Goal: Task Accomplishment & Management: Manage account settings

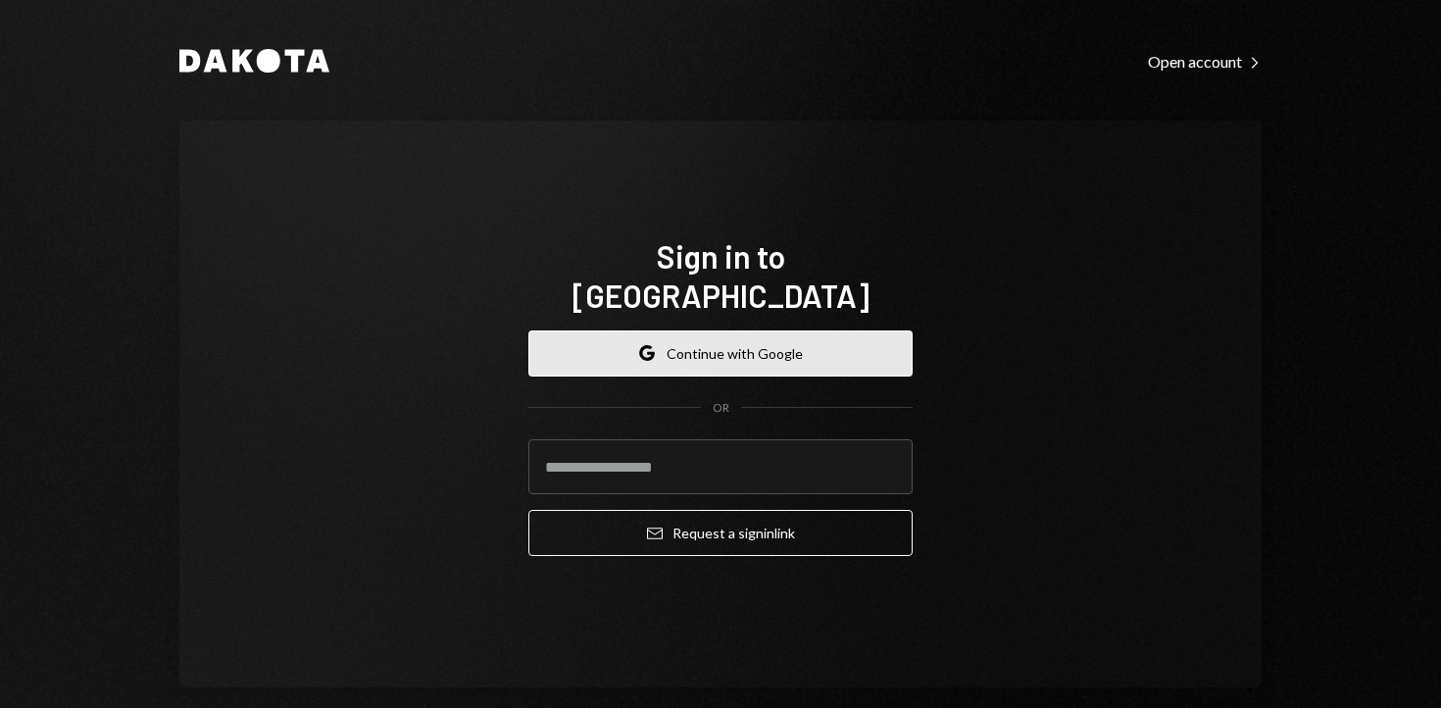
click at [701, 330] on button "Google Continue with Google" at bounding box center [720, 353] width 384 height 46
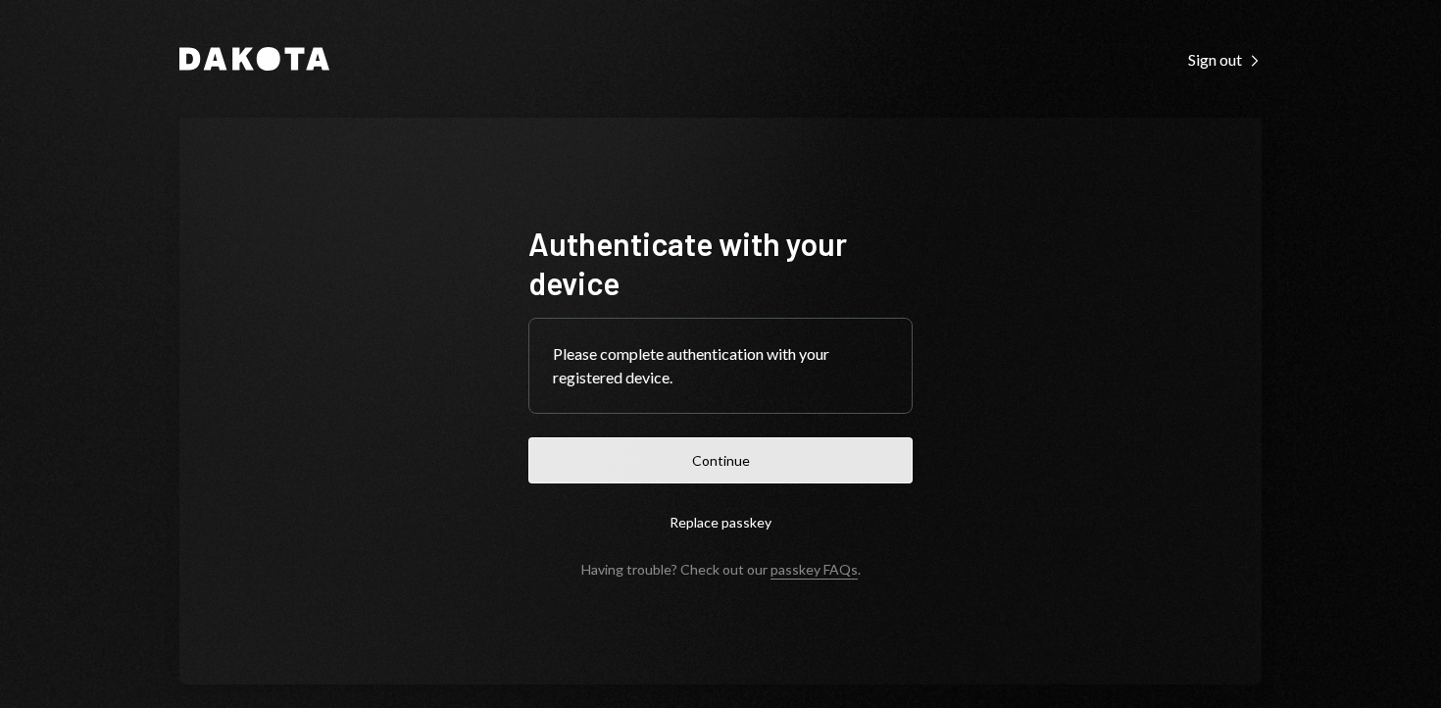
click at [755, 456] on button "Continue" at bounding box center [720, 460] width 384 height 46
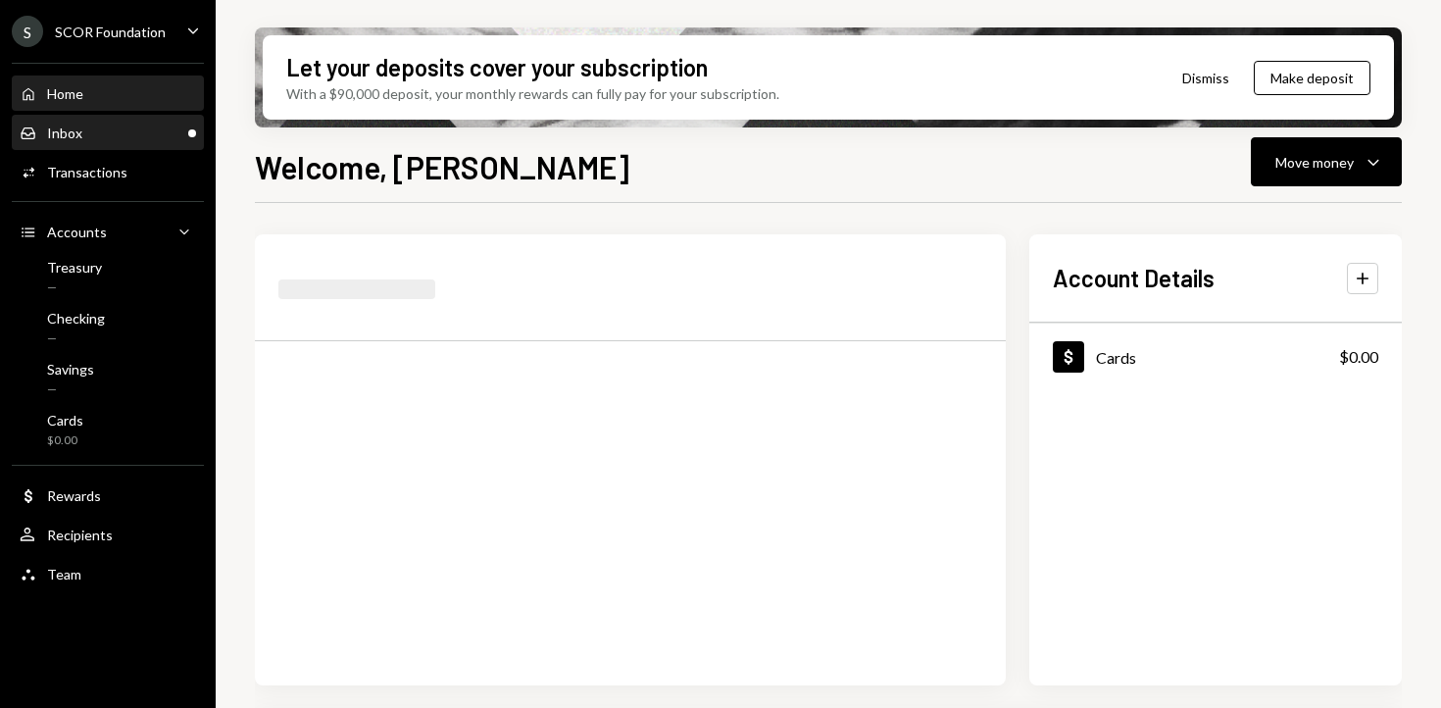
click at [117, 149] on div "Inbox Inbox" at bounding box center [108, 133] width 176 height 33
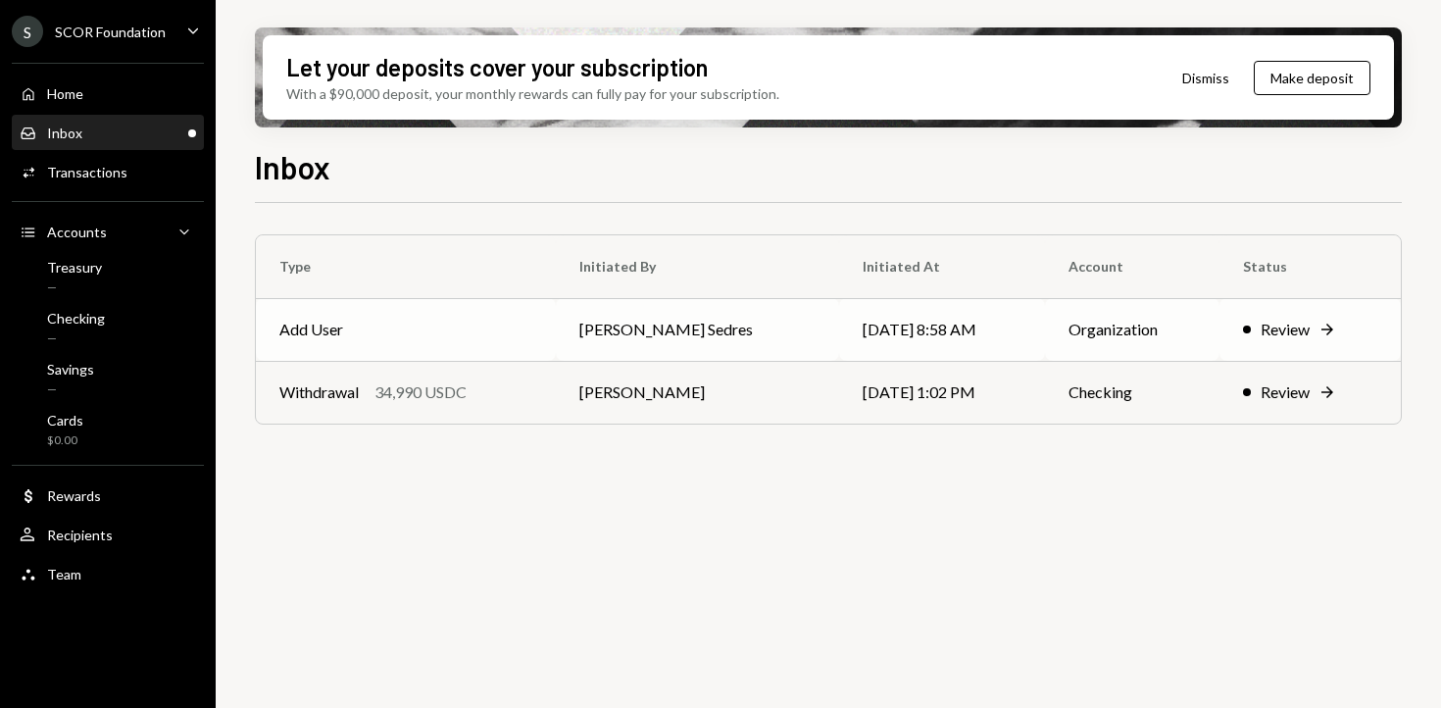
click at [482, 326] on td "Add User" at bounding box center [406, 329] width 300 height 63
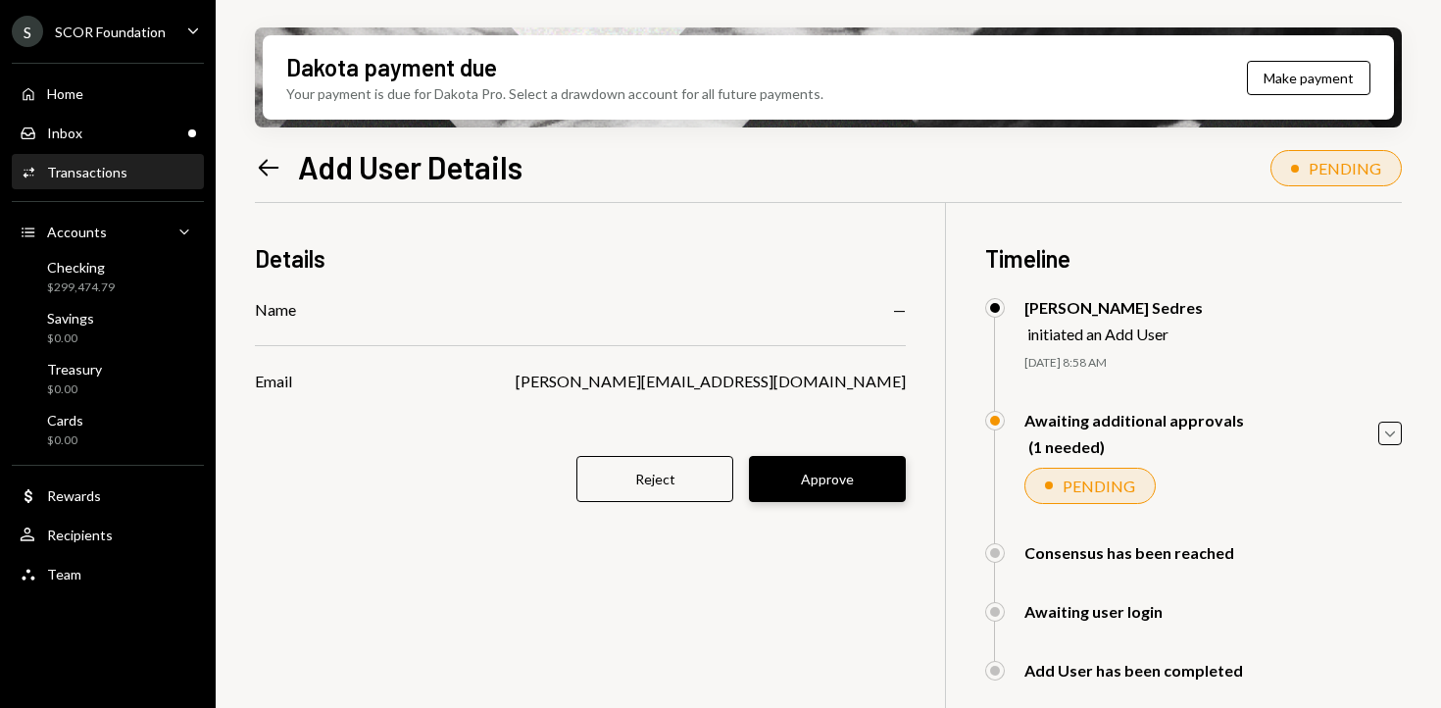
click at [802, 463] on button "Approve" at bounding box center [827, 479] width 157 height 46
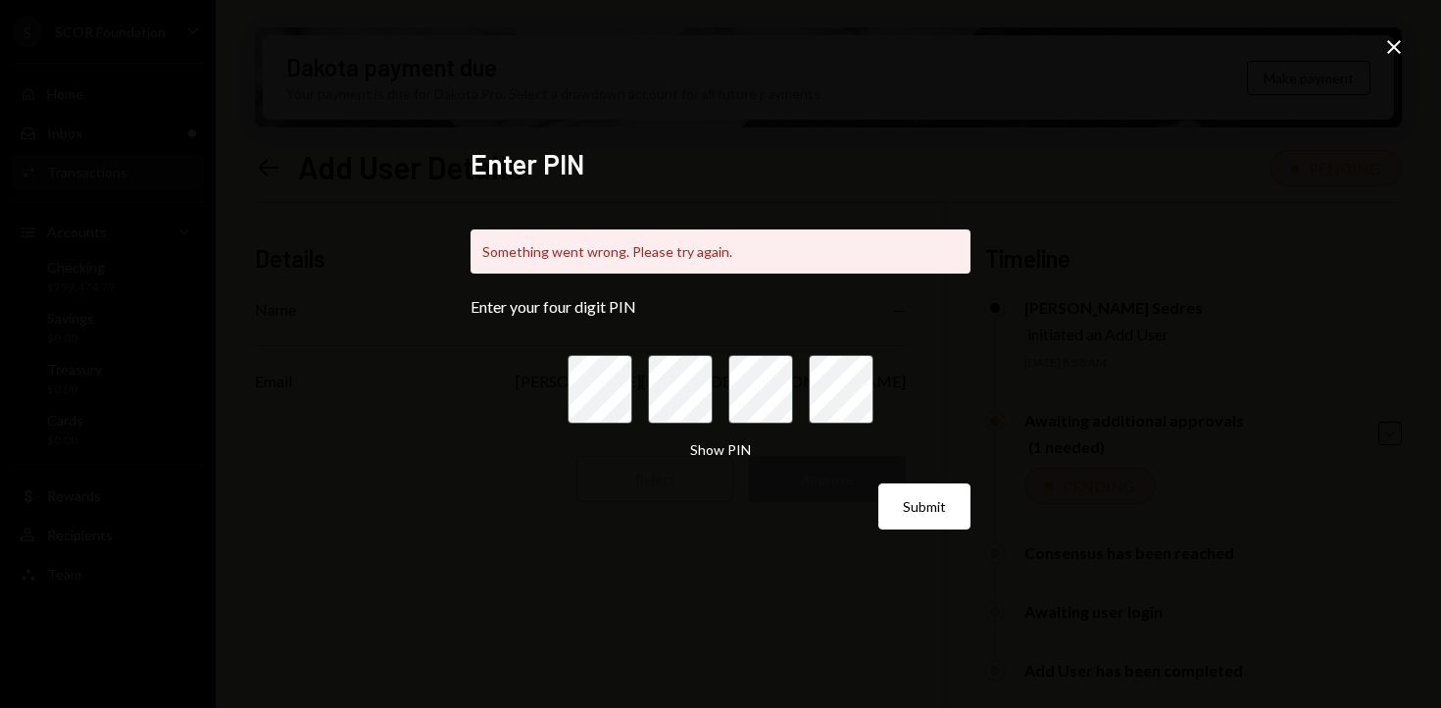
click at [1380, 61] on div "Enter PIN Something went wrong. Please try again. Enter your four digit PIN Sho…" at bounding box center [720, 354] width 1441 height 708
click at [1387, 55] on icon "Close" at bounding box center [1394, 47] width 24 height 24
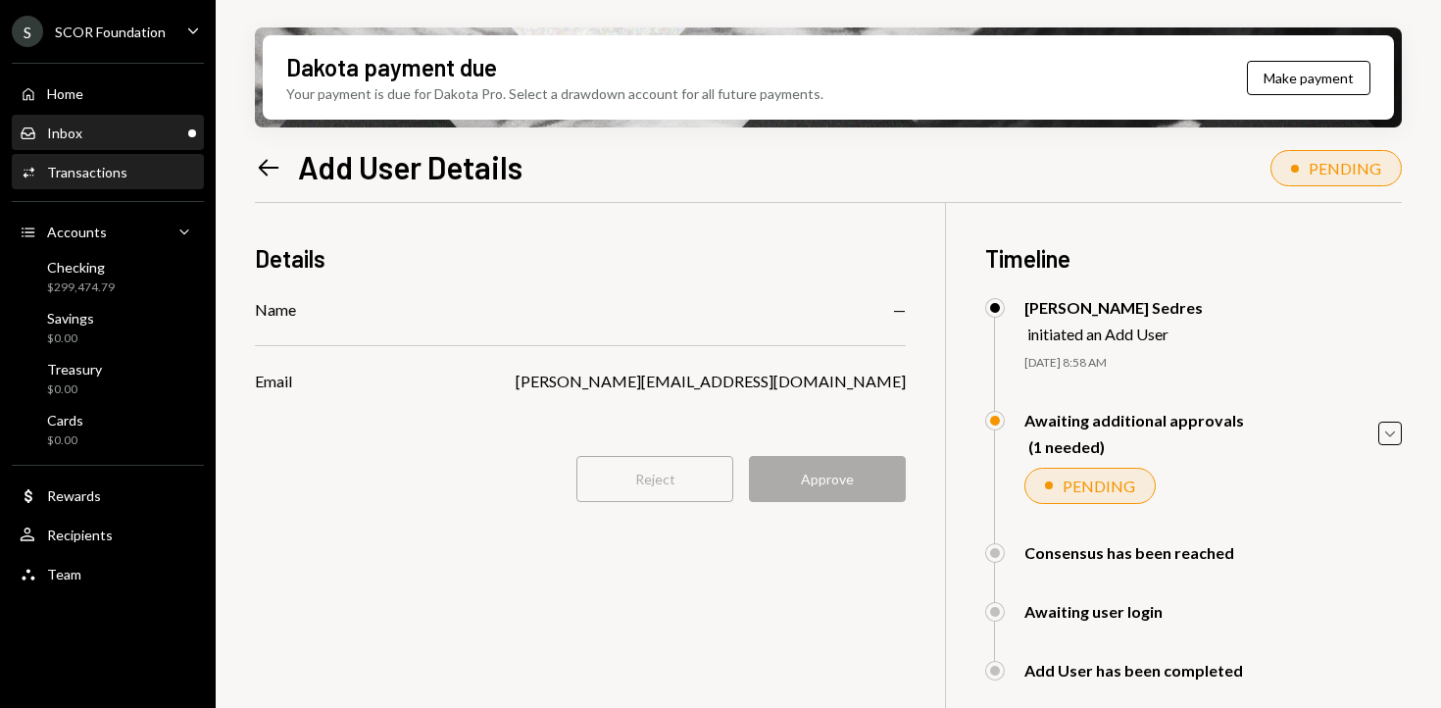
click at [96, 136] on div "Inbox Inbox" at bounding box center [108, 134] width 176 height 18
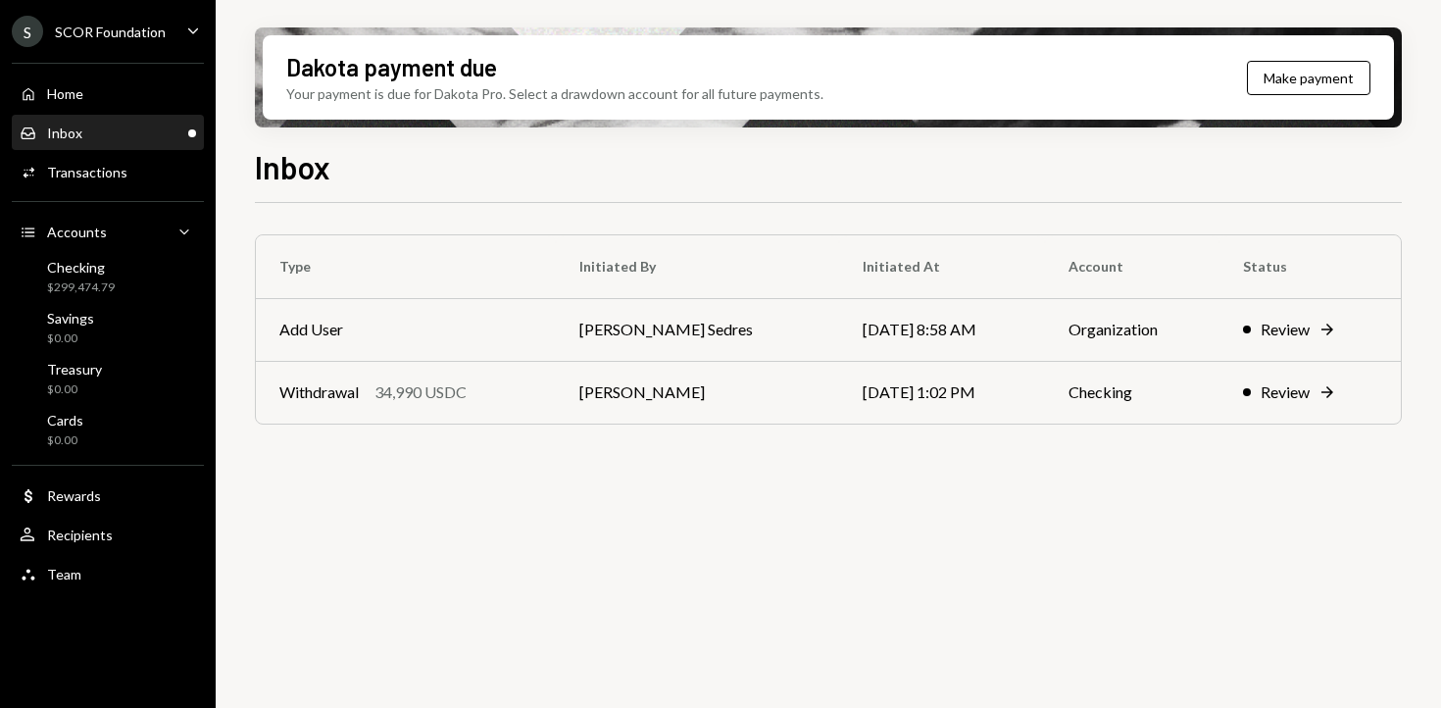
click at [96, 136] on div "Inbox Inbox" at bounding box center [108, 134] width 176 height 18
click at [444, 390] on div "34,990 USDC" at bounding box center [421, 392] width 92 height 24
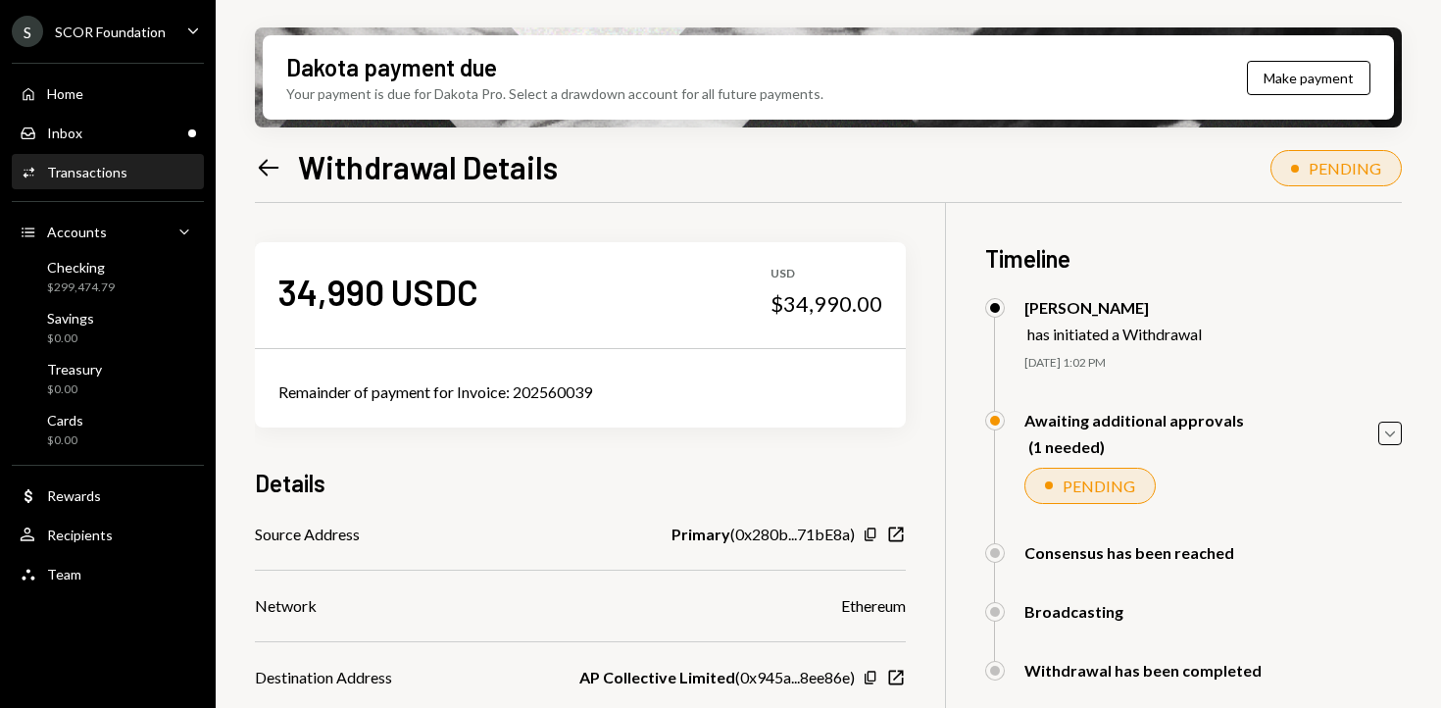
scroll to position [178, 0]
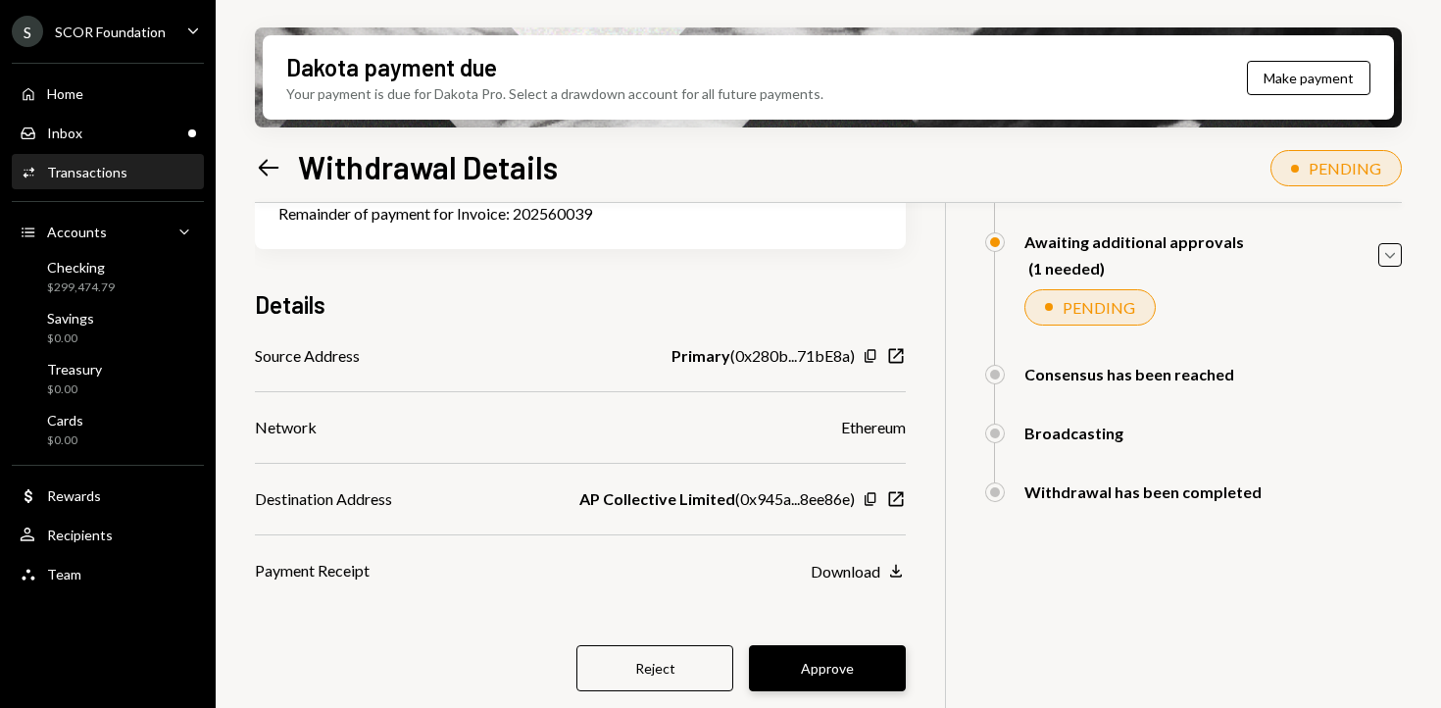
click at [832, 660] on button "Approve" at bounding box center [827, 668] width 157 height 46
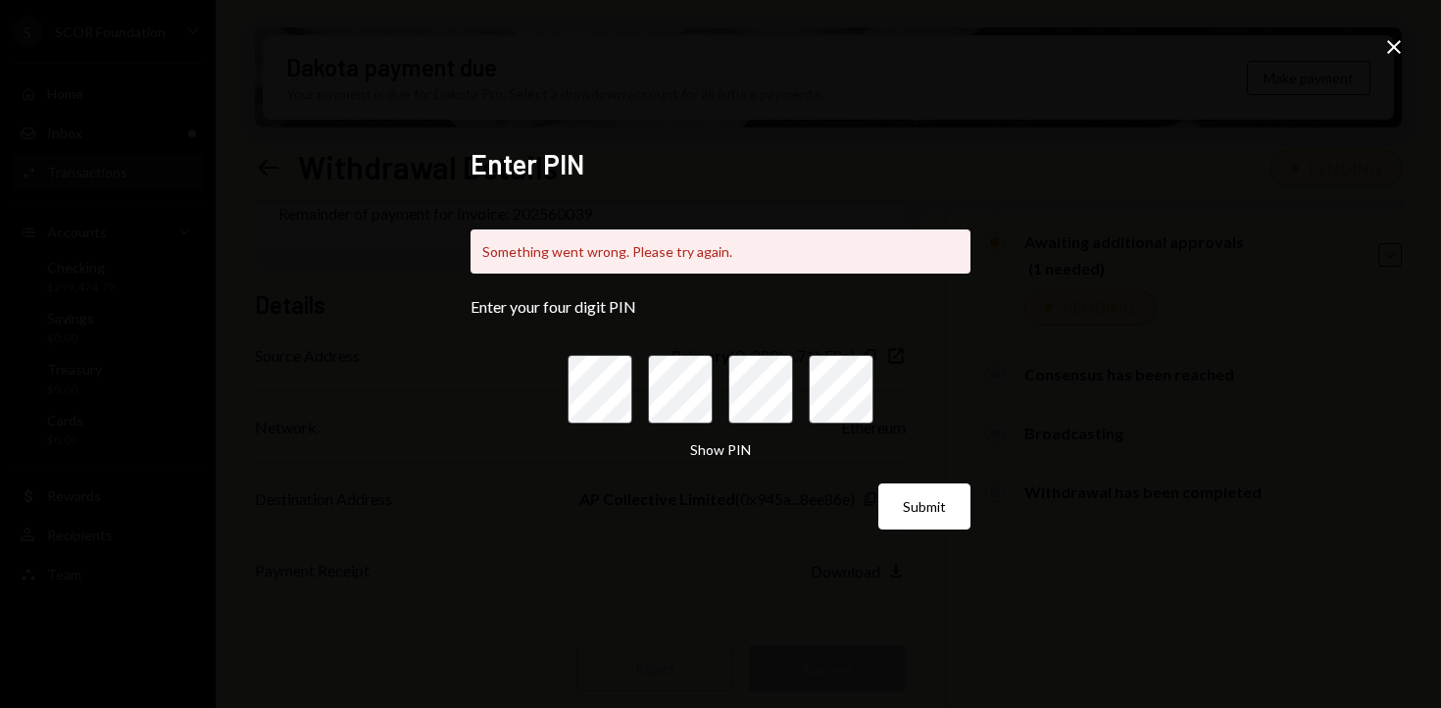
click at [1395, 45] on icon at bounding box center [1394, 47] width 14 height 14
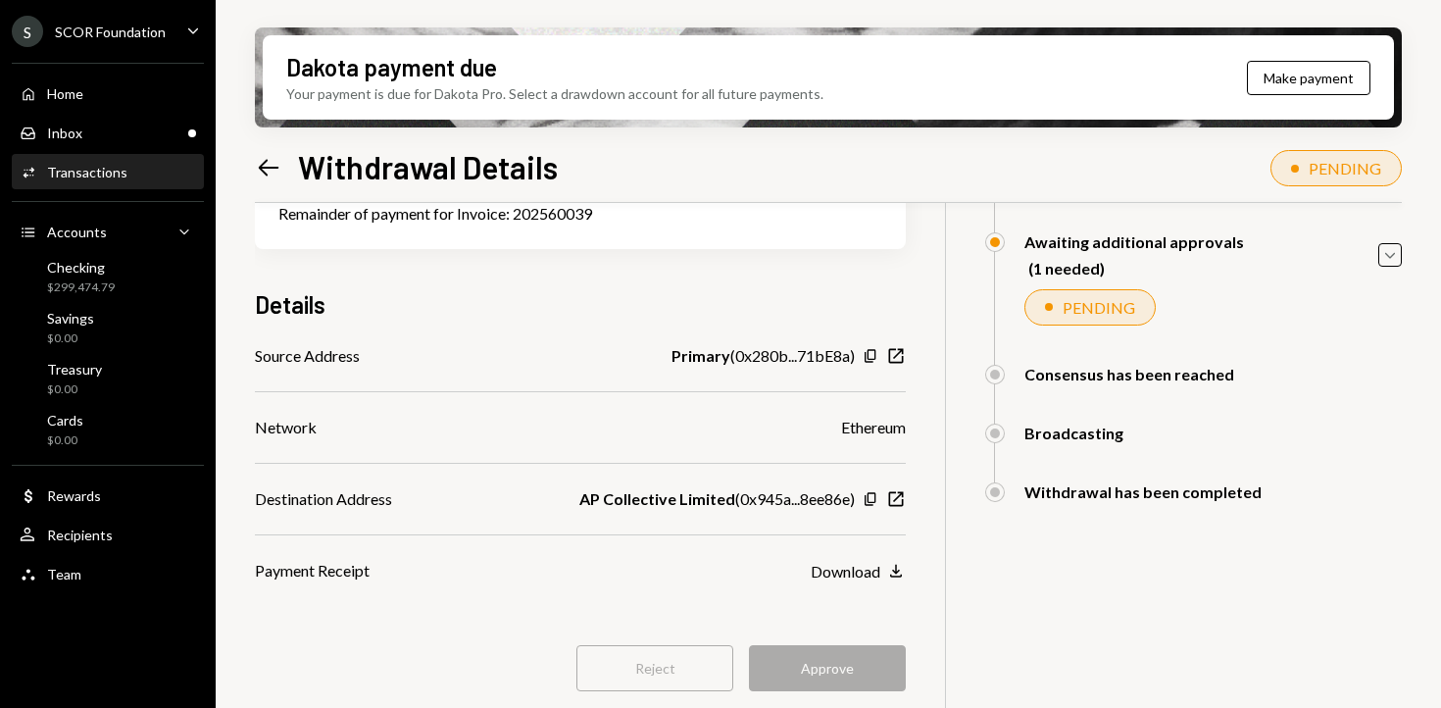
click at [269, 160] on icon "Left Arrow" at bounding box center [268, 167] width 27 height 27
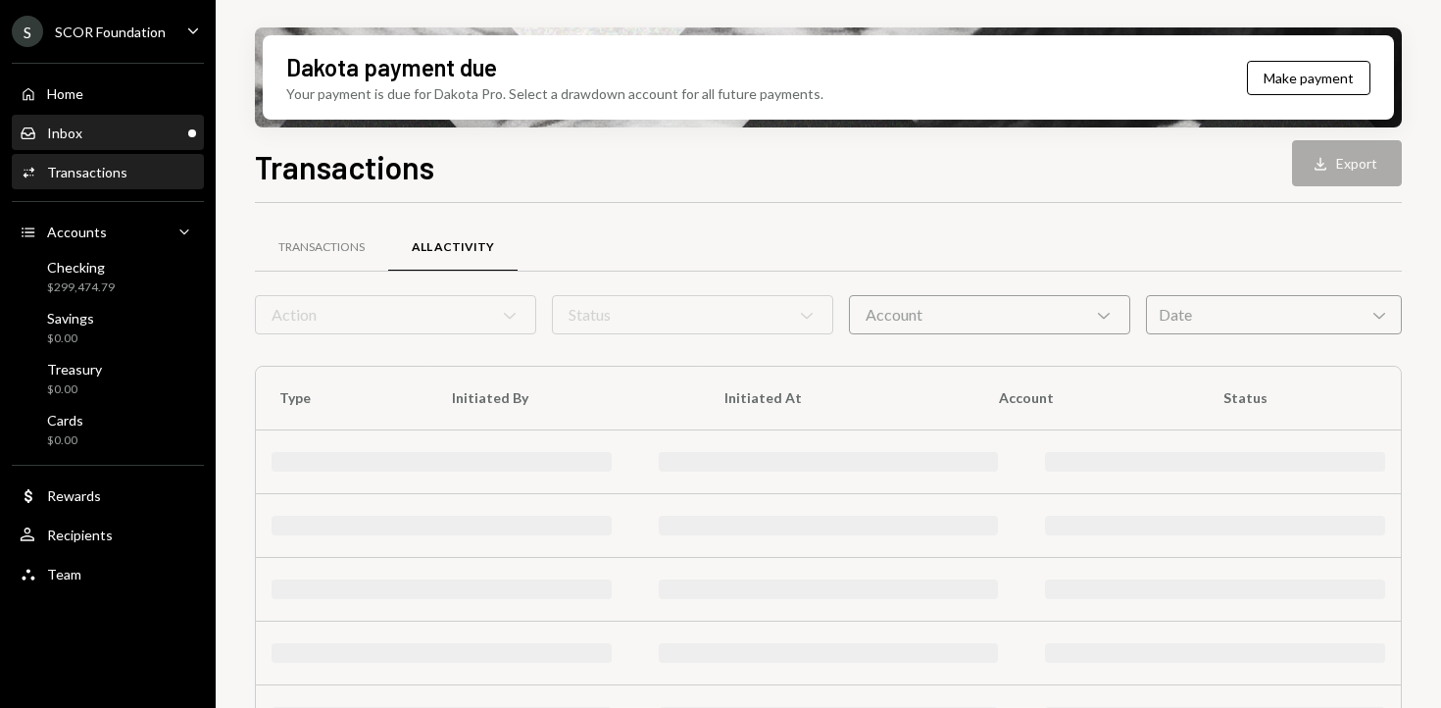
click at [143, 143] on div "Inbox Inbox" at bounding box center [108, 133] width 176 height 33
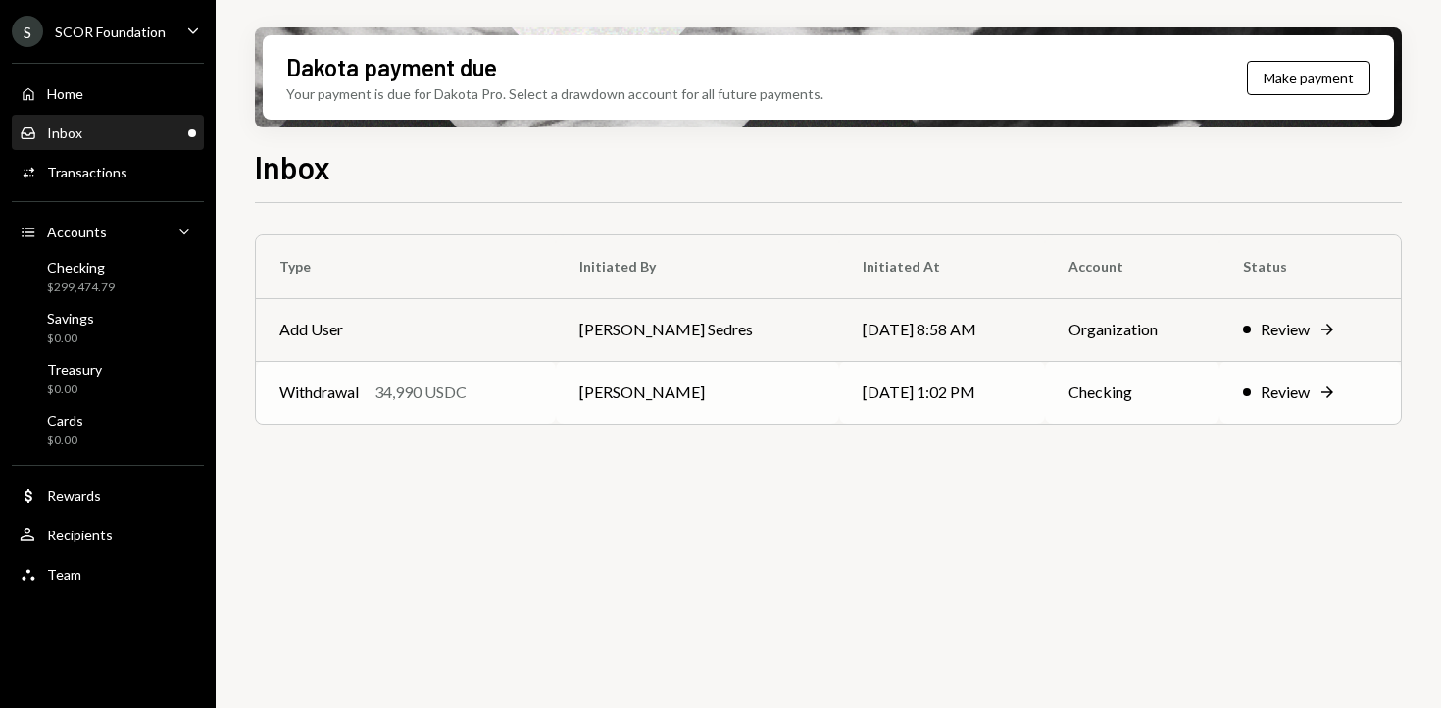
click at [471, 388] on div "Withdrawal 34,990 USDC" at bounding box center [405, 392] width 253 height 24
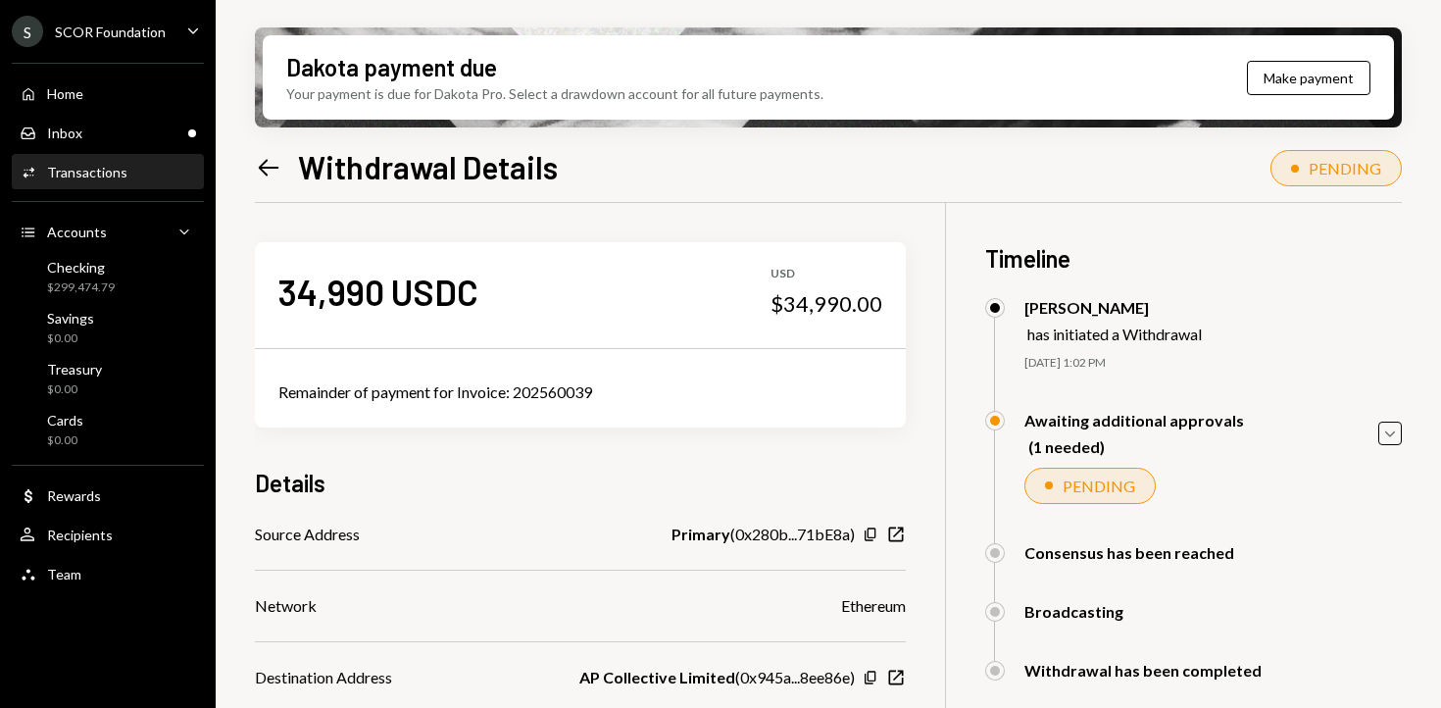
scroll to position [178, 0]
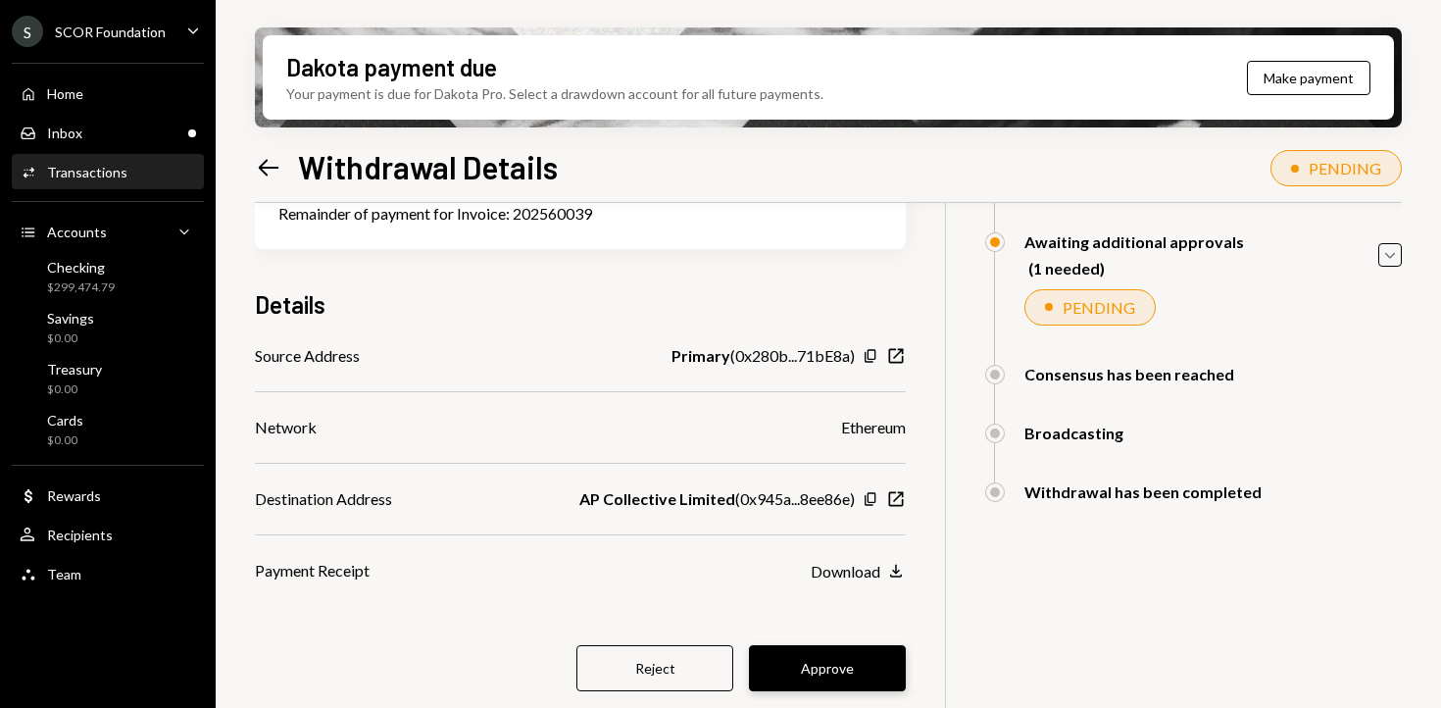
click at [857, 663] on button "Approve" at bounding box center [827, 668] width 157 height 46
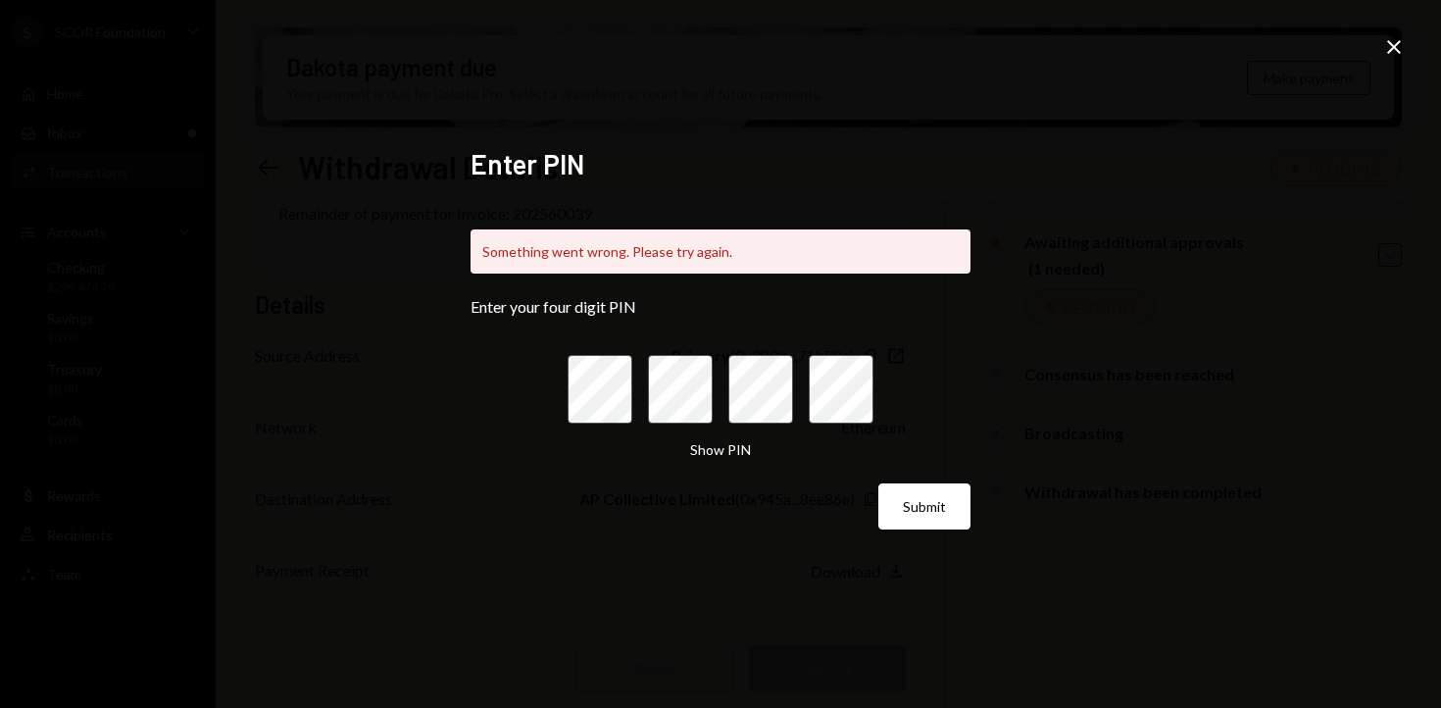
click at [1393, 47] on icon at bounding box center [1394, 47] width 14 height 14
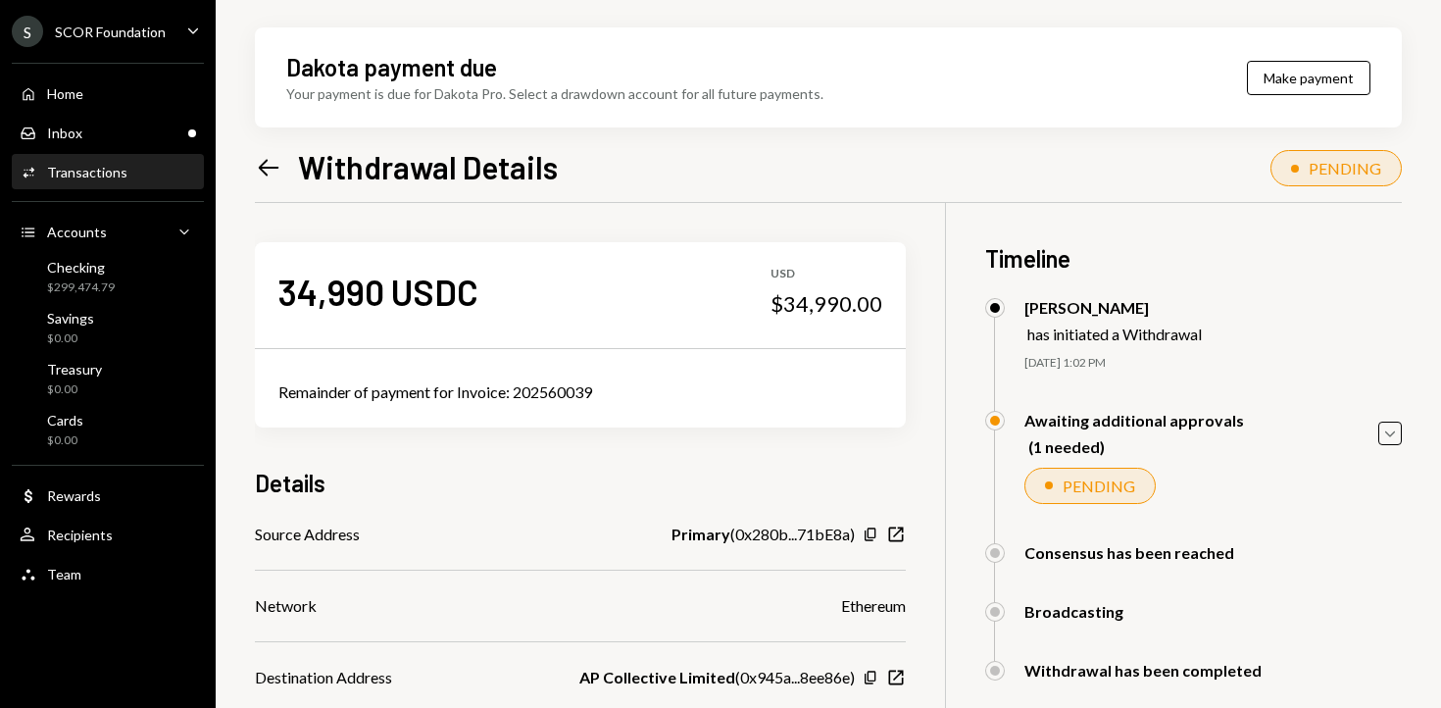
scroll to position [178, 0]
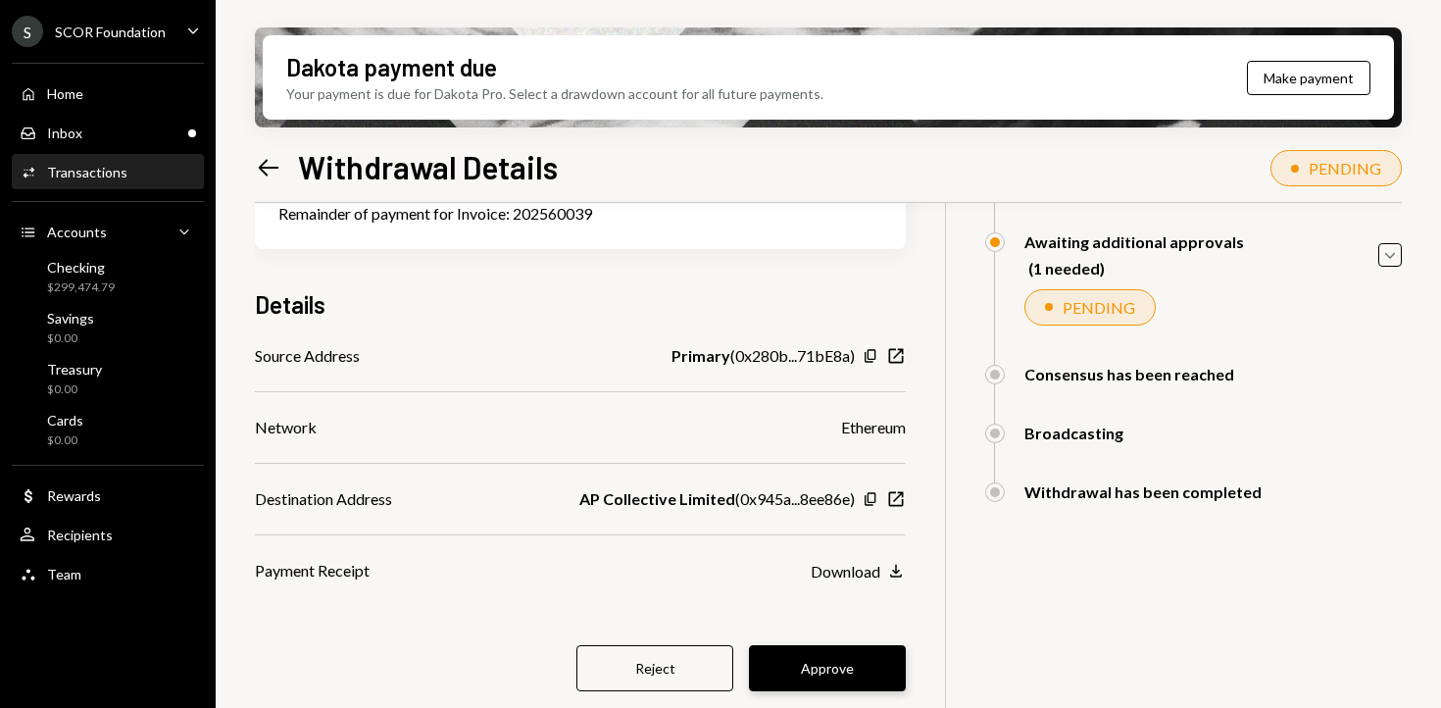
click at [832, 675] on button "Approve" at bounding box center [827, 668] width 157 height 46
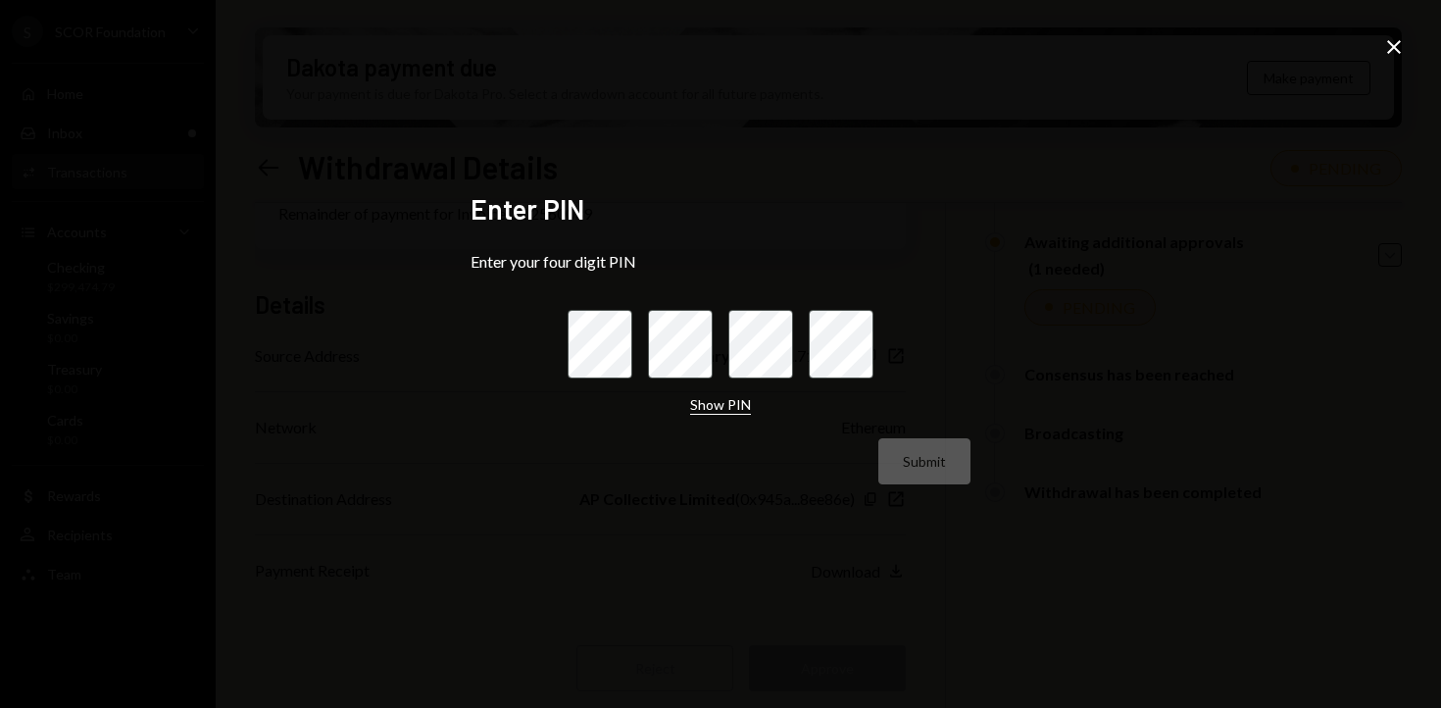
click at [727, 410] on button "Show PIN" at bounding box center [720, 405] width 61 height 19
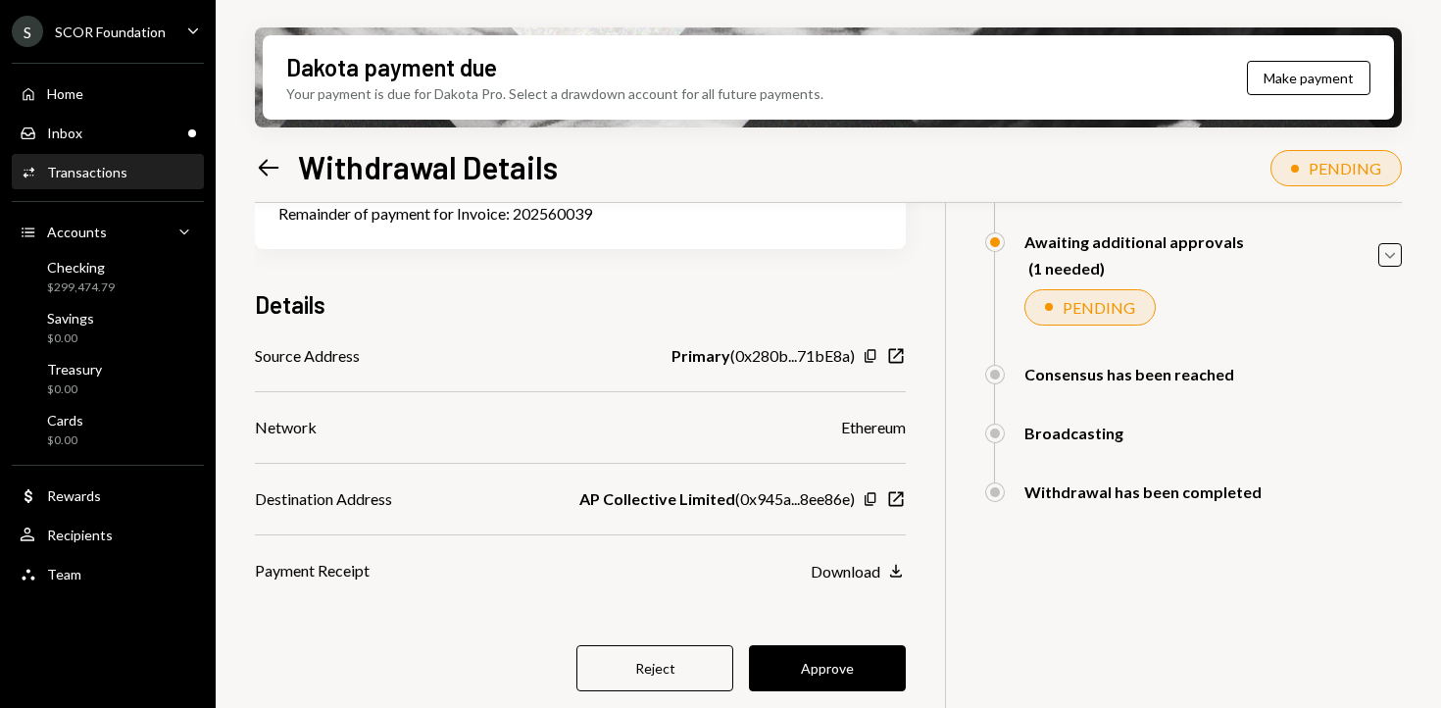
scroll to position [157, 0]
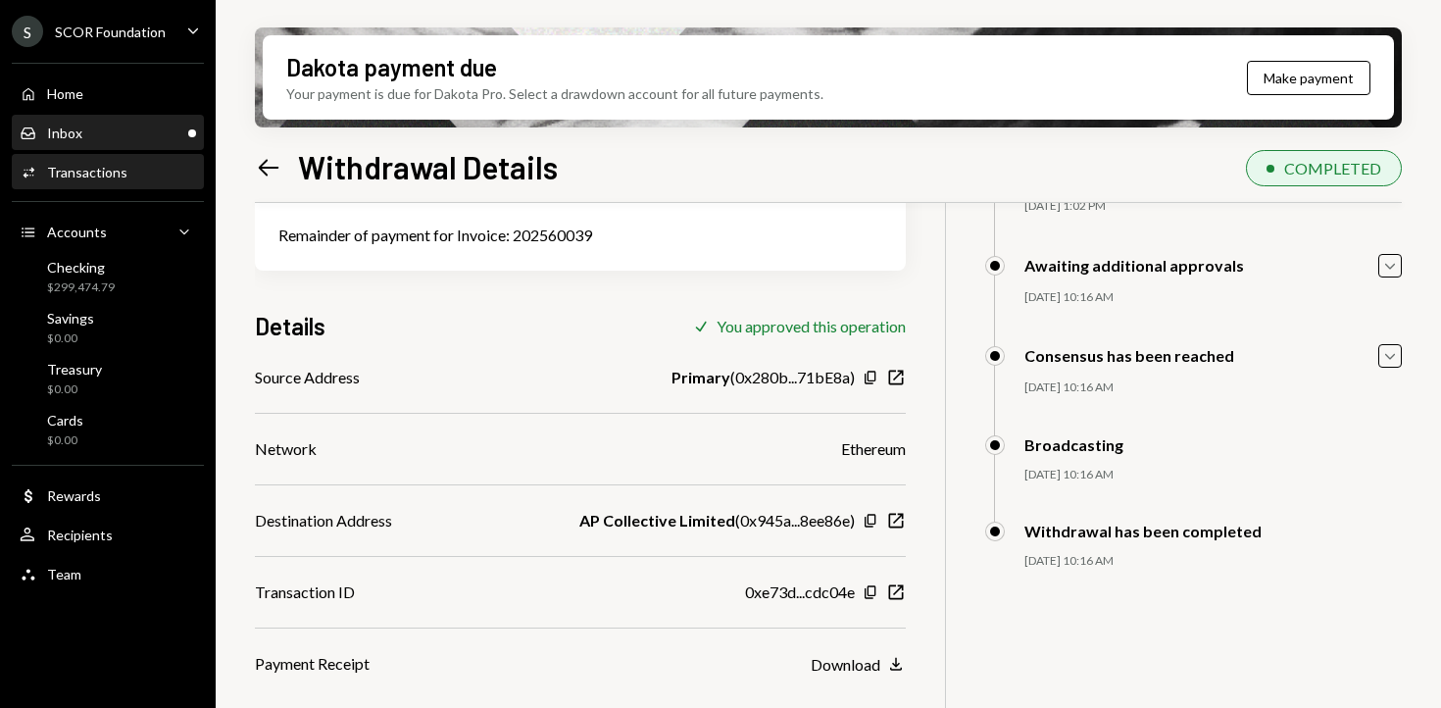
click at [75, 136] on div "Inbox" at bounding box center [64, 133] width 35 height 17
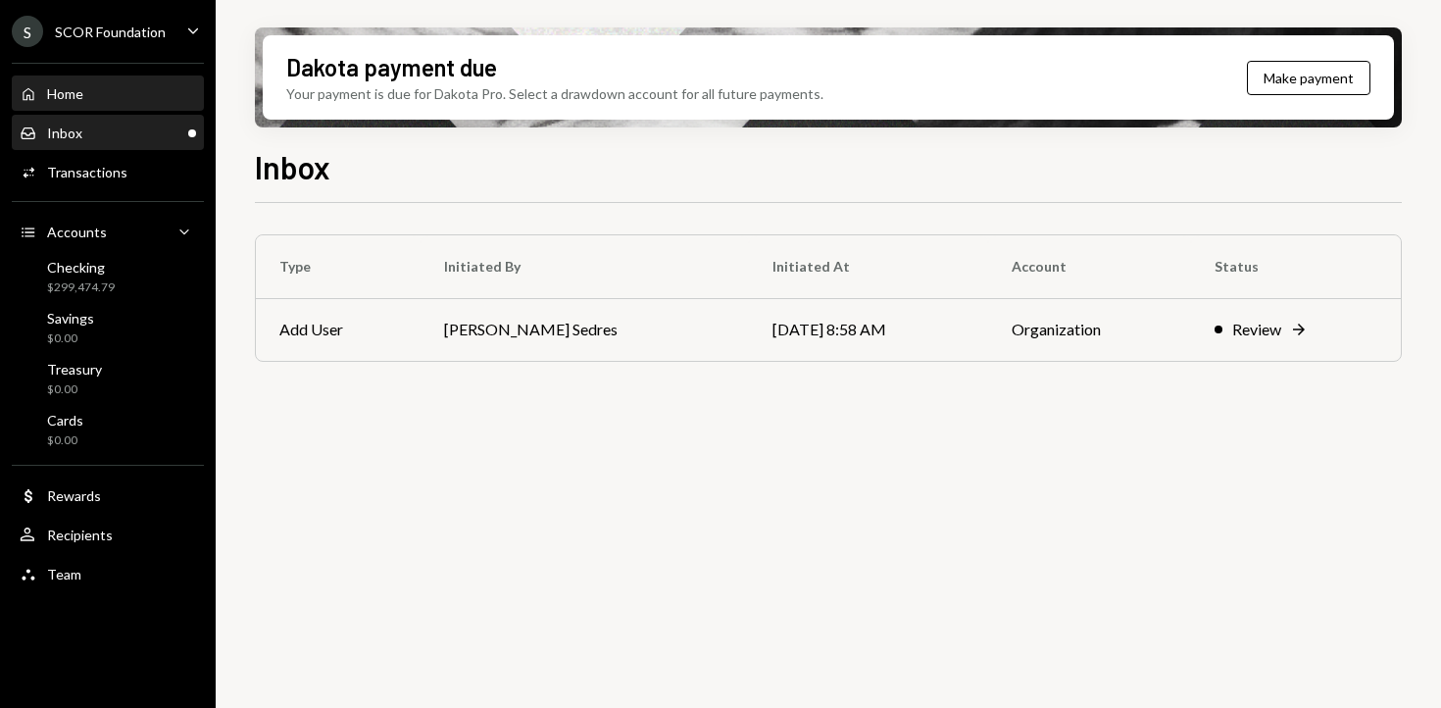
click at [67, 93] on div "Home" at bounding box center [65, 93] width 36 height 17
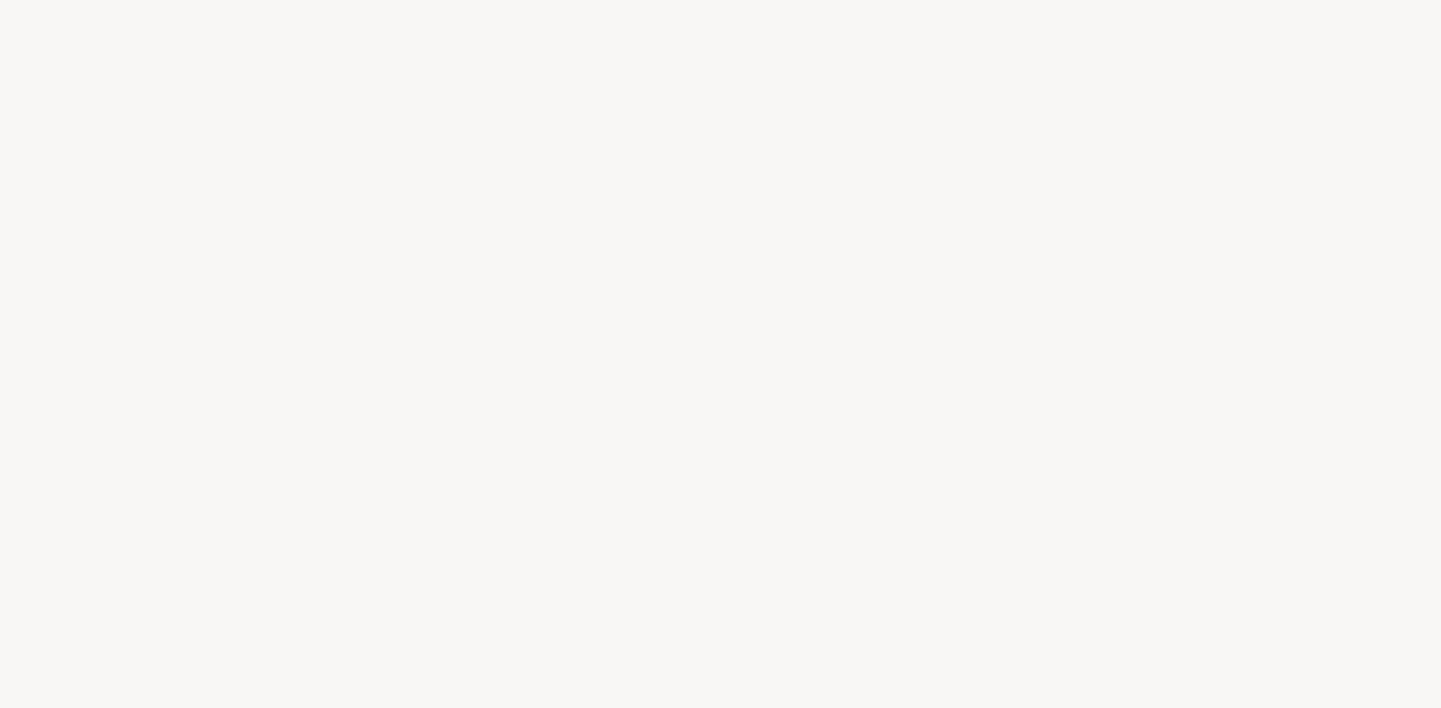
click at [67, 93] on div at bounding box center [720, 354] width 1441 height 708
